Goal: Task Accomplishment & Management: Complete application form

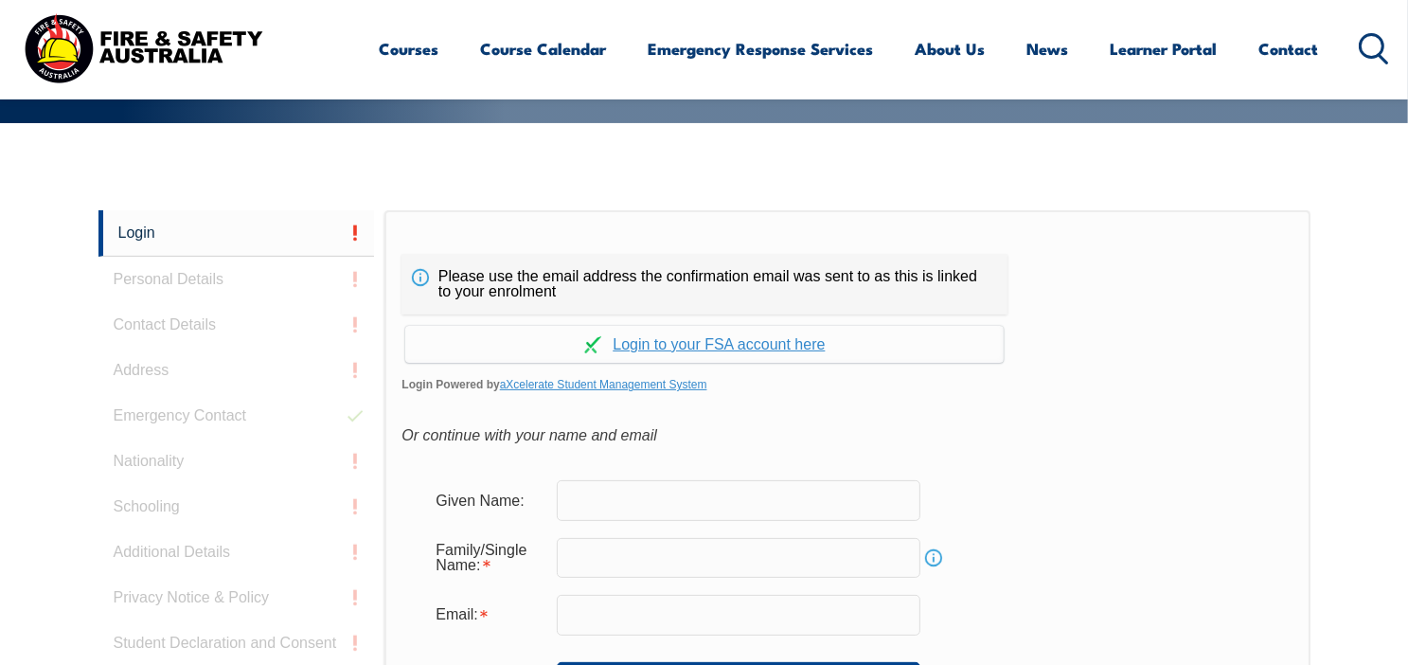
scroll to position [504, 0]
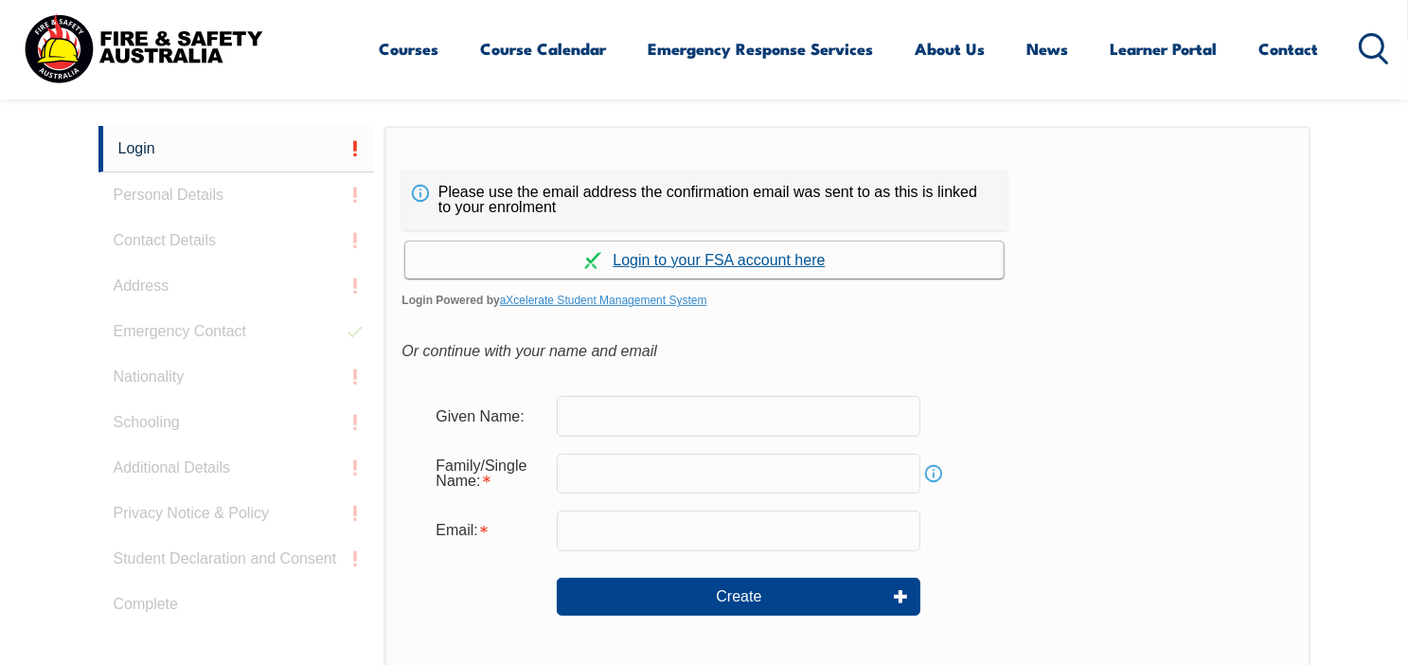
click at [789, 256] on link "Continue with aXcelerate" at bounding box center [704, 260] width 599 height 37
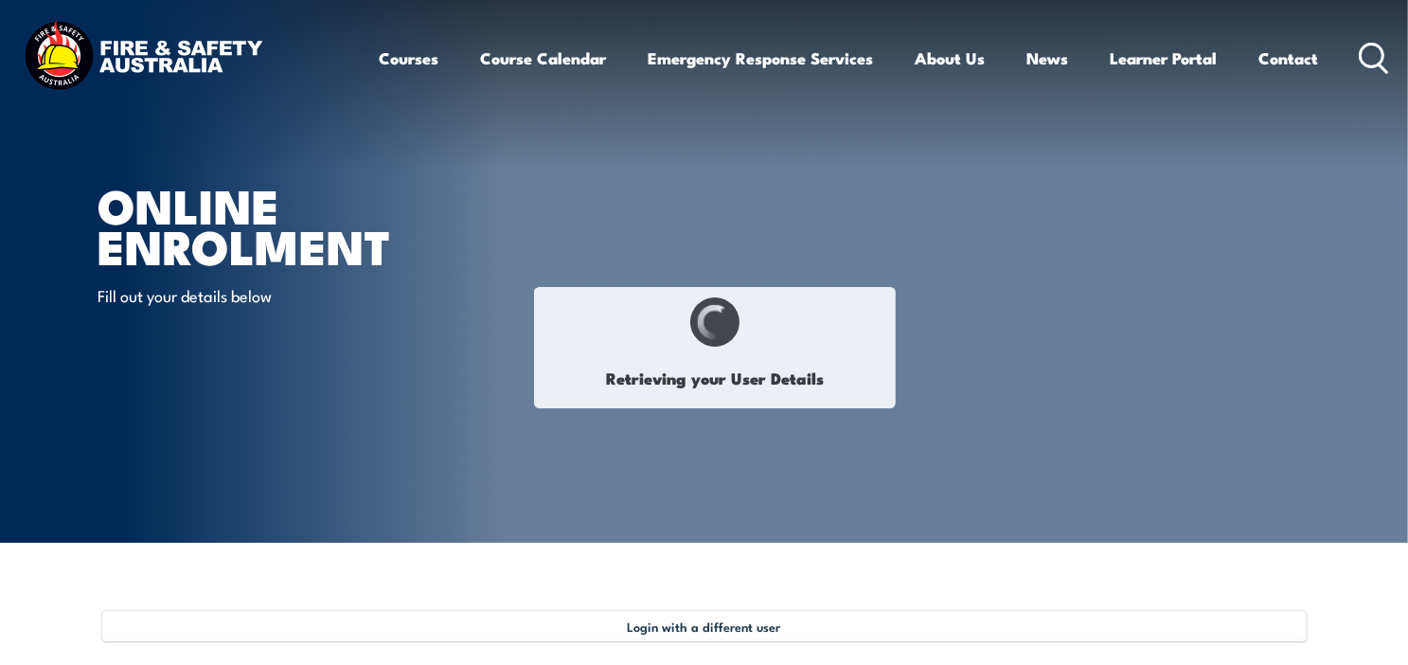
select select "Mr"
type input "Iain"
type input "Paul"
type input "Milner"
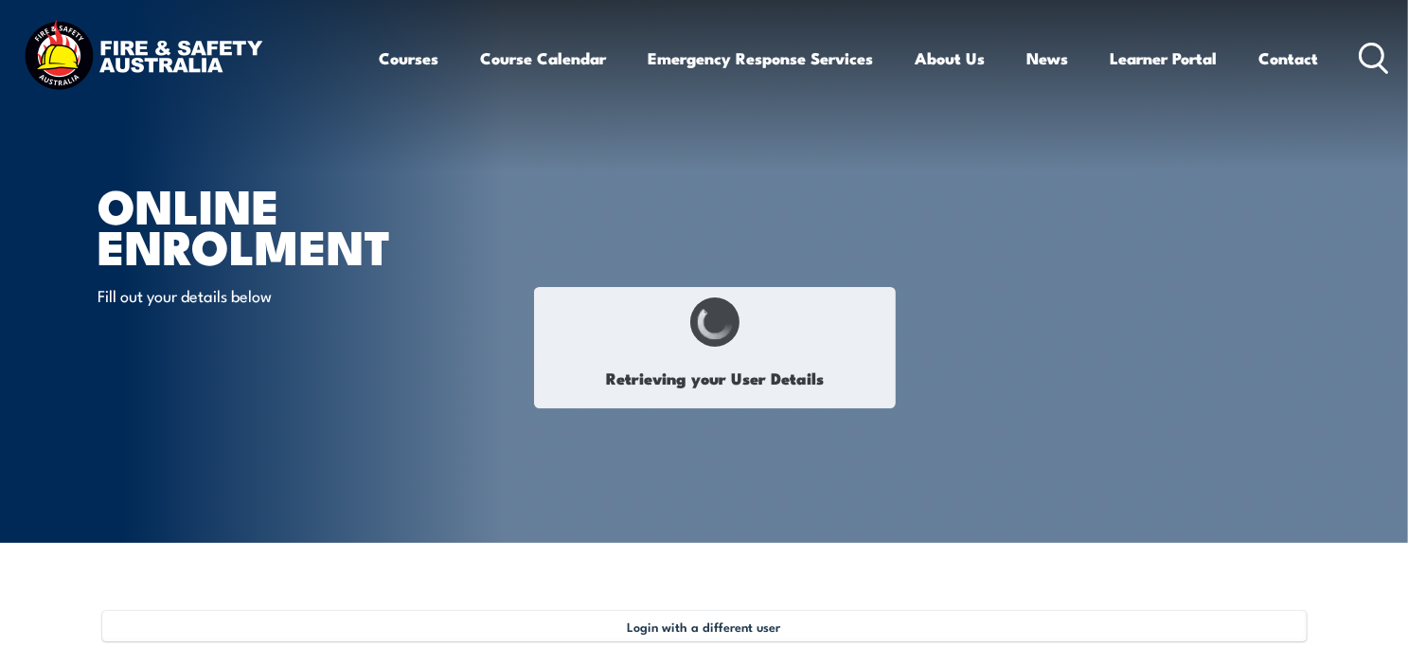
type input "June 3, 1969"
type input "T9F3XR53B2"
select select "M"
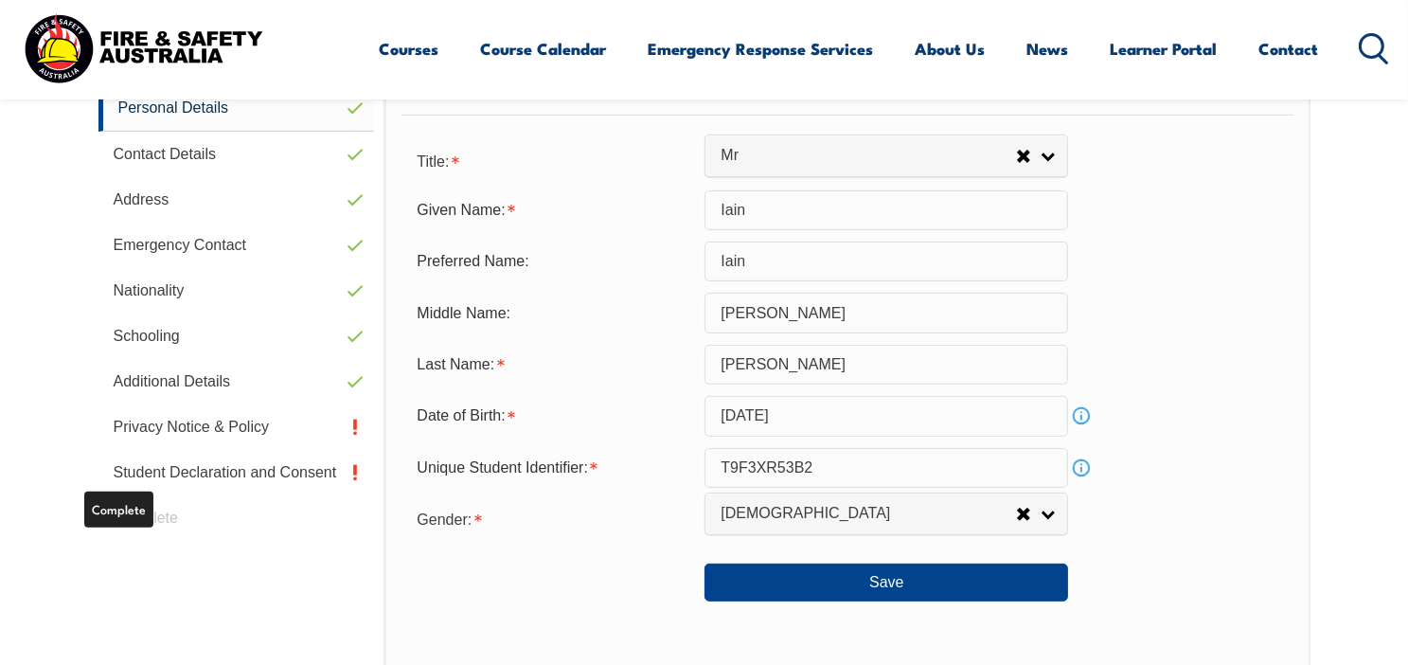
scroll to position [799, 0]
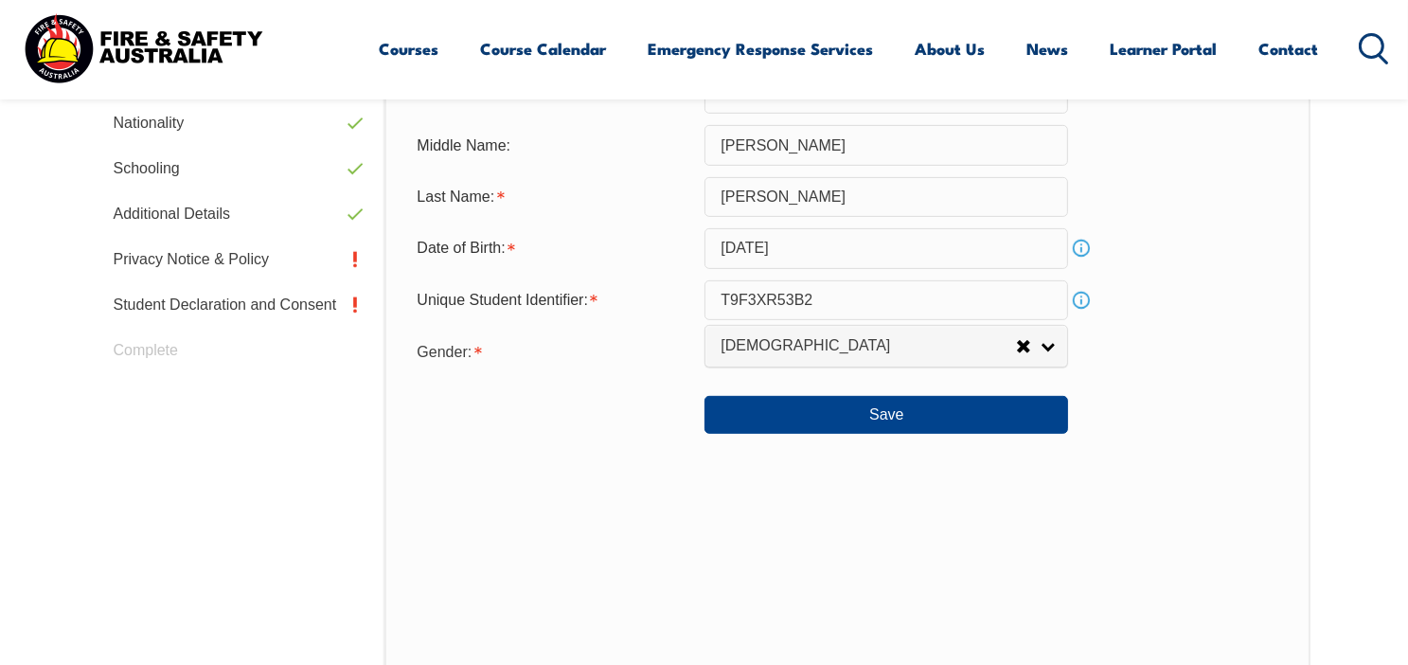
click at [160, 350] on div "Login Personal Details Contact Details Address Emergency Contact Nationality Sc…" at bounding box center [242, 364] width 287 height 984
